Goal: Navigation & Orientation: Find specific page/section

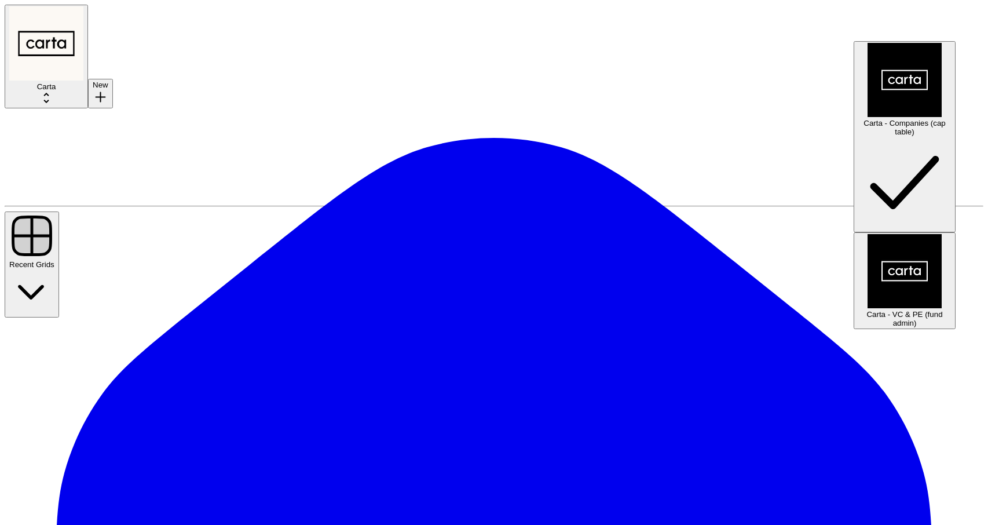
type input "Carta - Companies (cap table)"
